Goal: Information Seeking & Learning: Learn about a topic

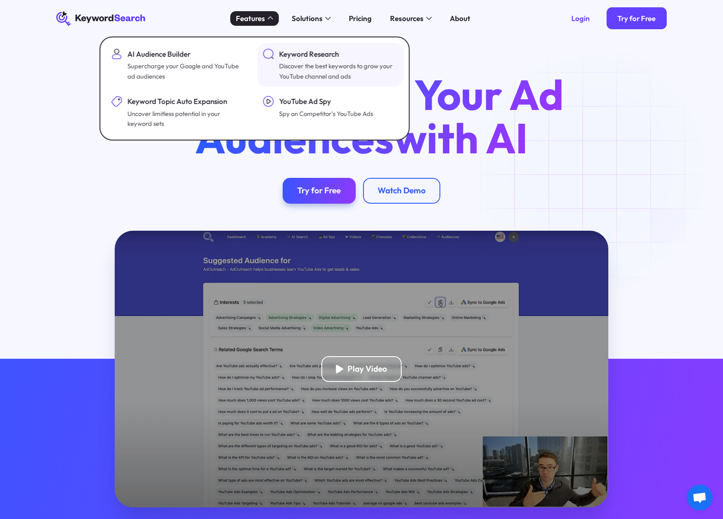
click at [285, 61] on div "Discover the best keywords to grow your YouTube channel and ads" at bounding box center [337, 71] width 117 height 20
